Goal: Information Seeking & Learning: Check status

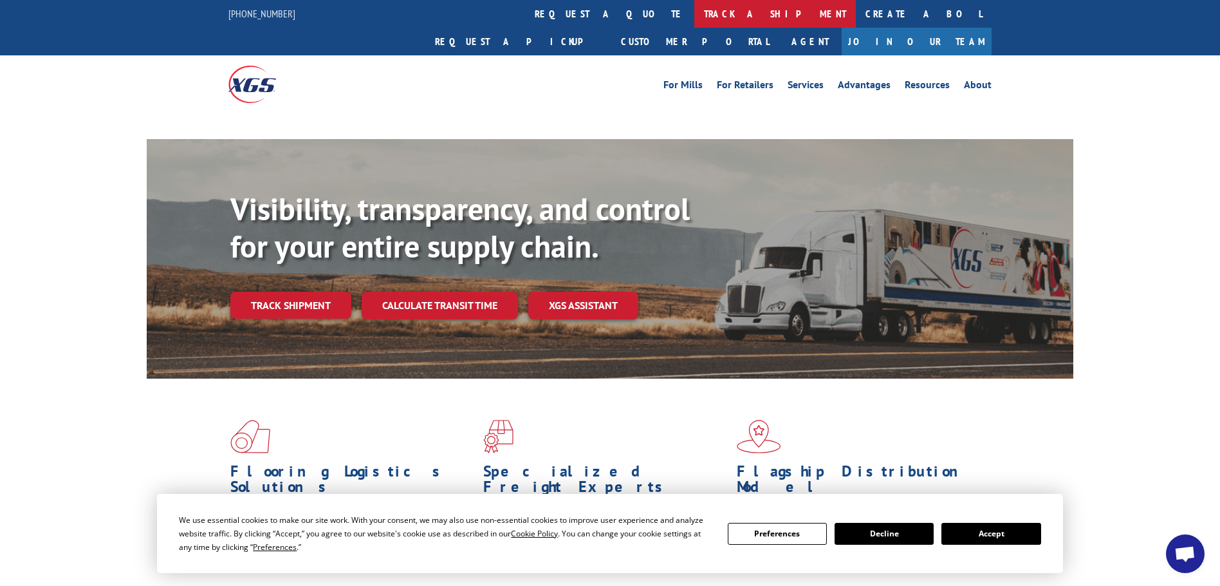
click at [694, 14] on link "track a shipment" at bounding box center [775, 14] width 162 height 28
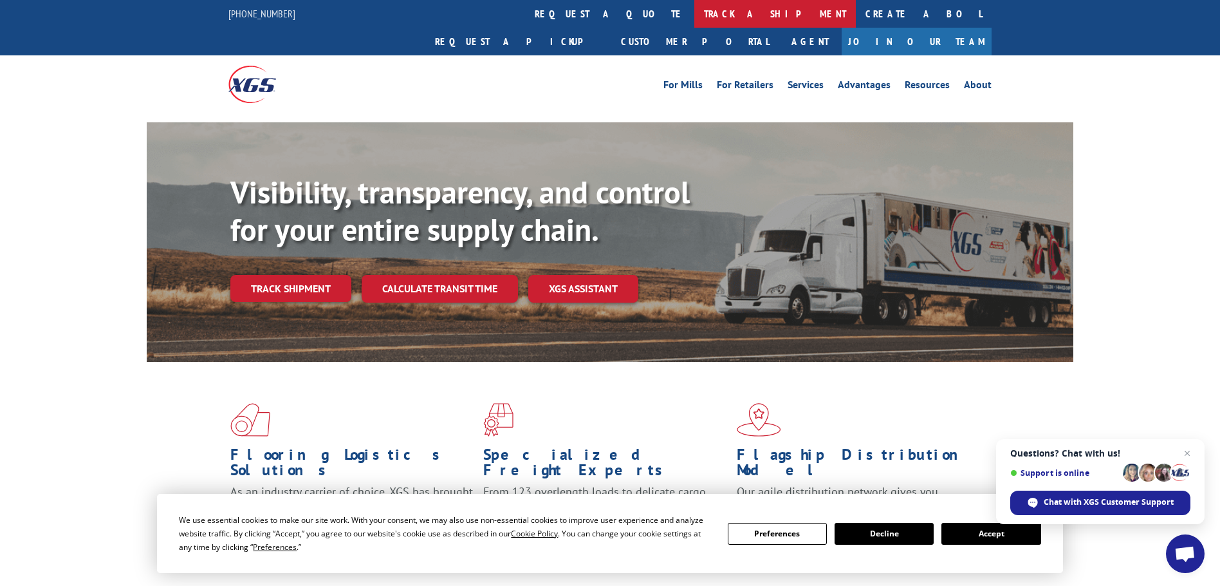
click at [694, 14] on link "track a shipment" at bounding box center [775, 14] width 162 height 28
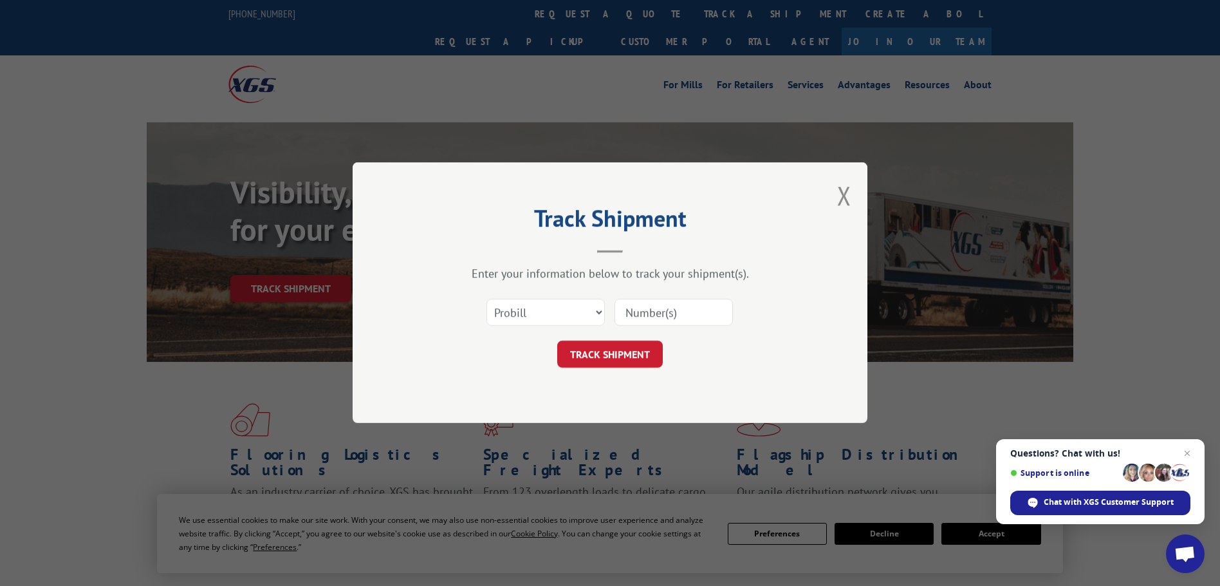
paste input "16998983"
type input "16998983"
click at [611, 355] on button "TRACK SHIPMENT" at bounding box center [610, 354] width 106 height 27
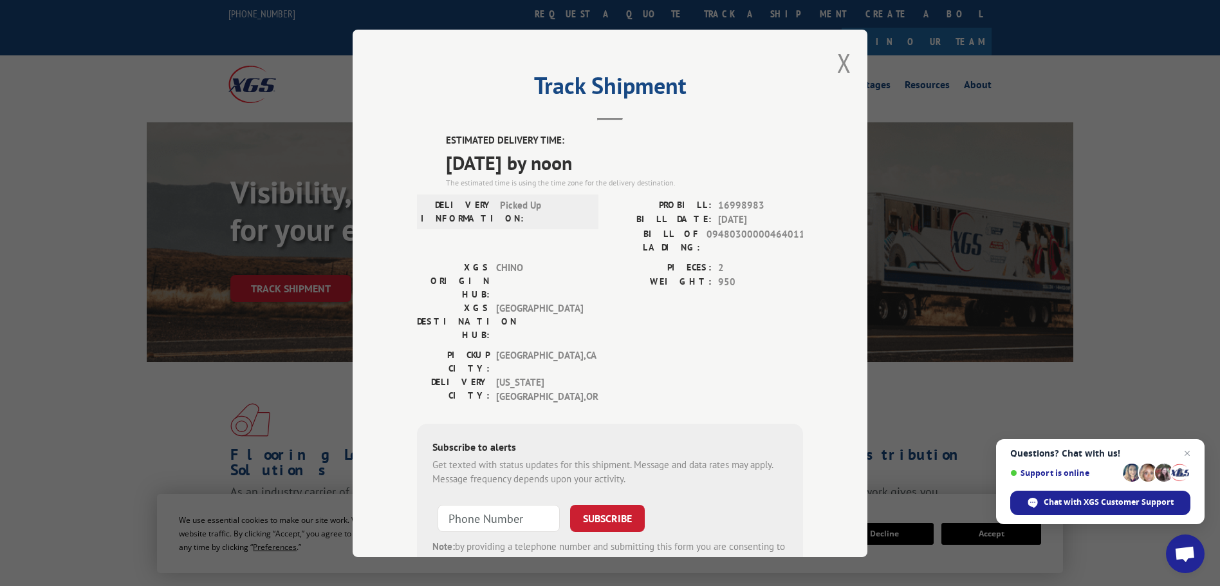
drag, startPoint x: 734, startPoint y: 203, endPoint x: 724, endPoint y: 203, distance: 9.7
click at [724, 203] on span "16998983" at bounding box center [760, 205] width 85 height 15
copy span "16998983"
